Goal: Task Accomplishment & Management: Complete application form

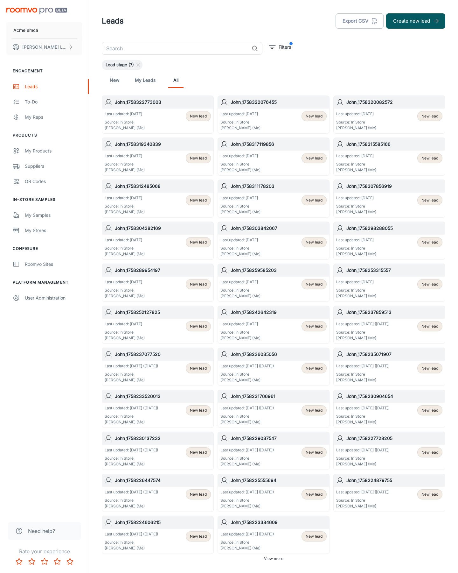
click at [416, 21] on button "Create new lead" at bounding box center [415, 20] width 59 height 15
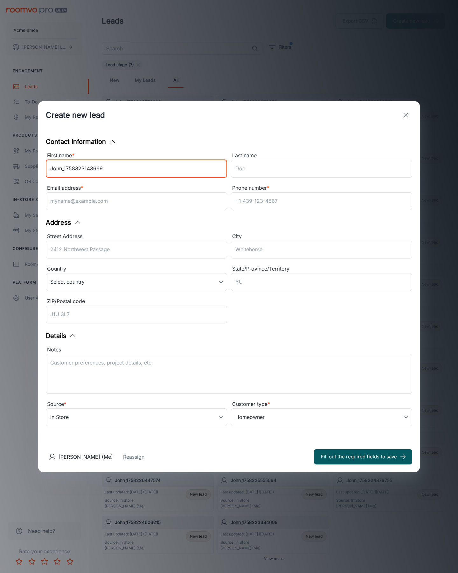
type input "John_1758323143669"
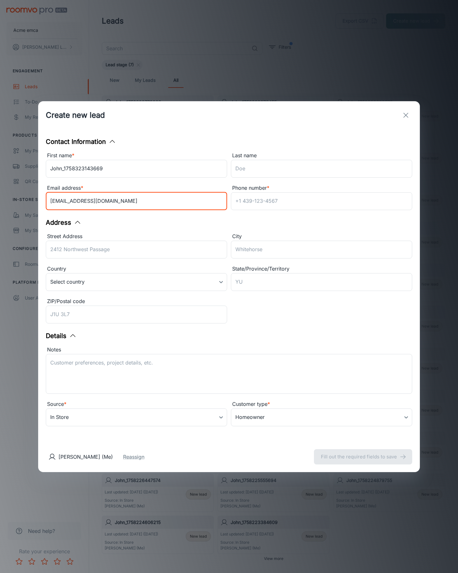
type input "[EMAIL_ADDRESS][DOMAIN_NAME]"
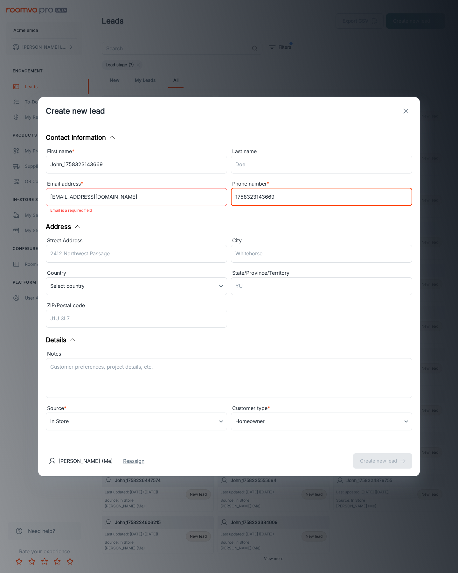
type input "1758323143669"
click at [383, 456] on button "Create new lead" at bounding box center [382, 460] width 59 height 15
